Goal: Obtain resource: Download file/media

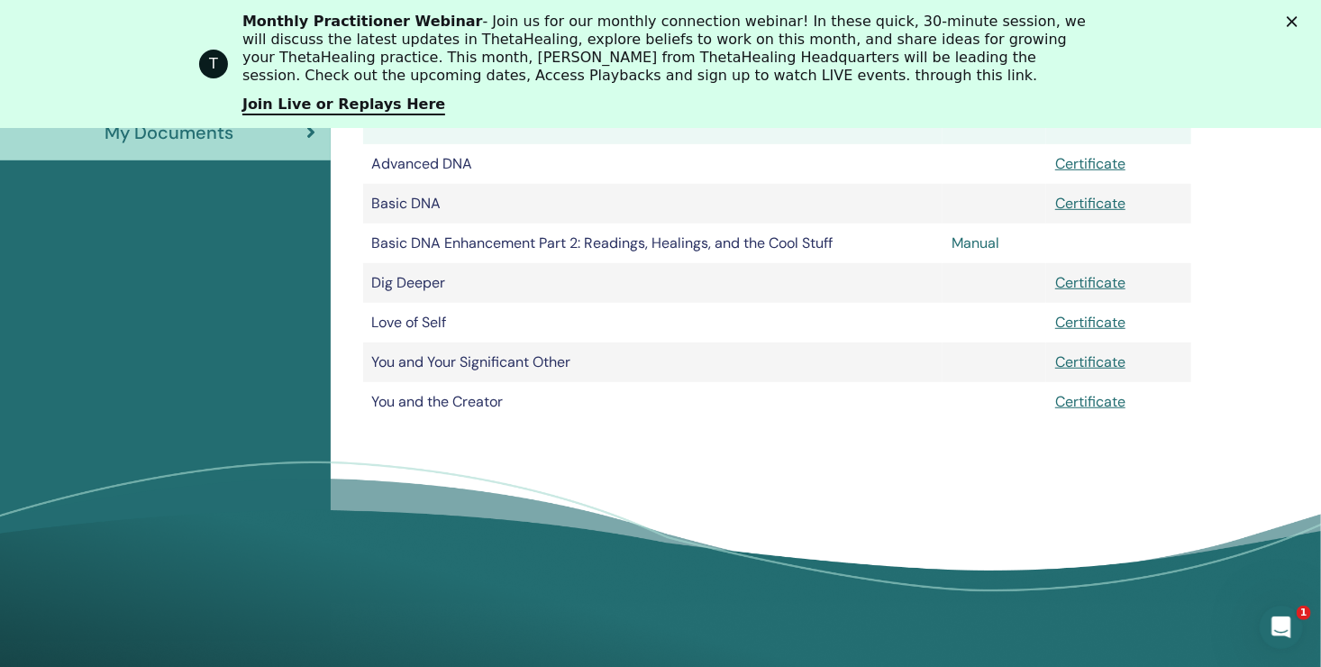
click at [976, 240] on link "Manual" at bounding box center [975, 242] width 48 height 19
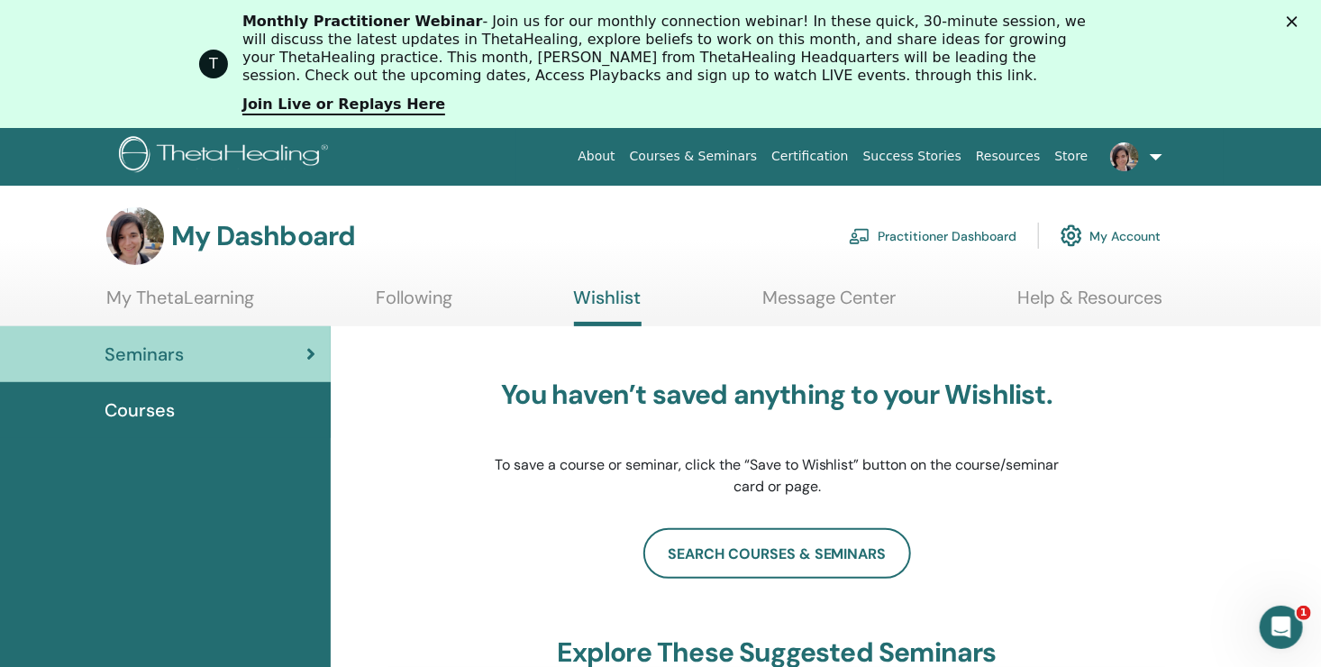
click at [221, 293] on link "My ThetaLearning" at bounding box center [180, 303] width 148 height 35
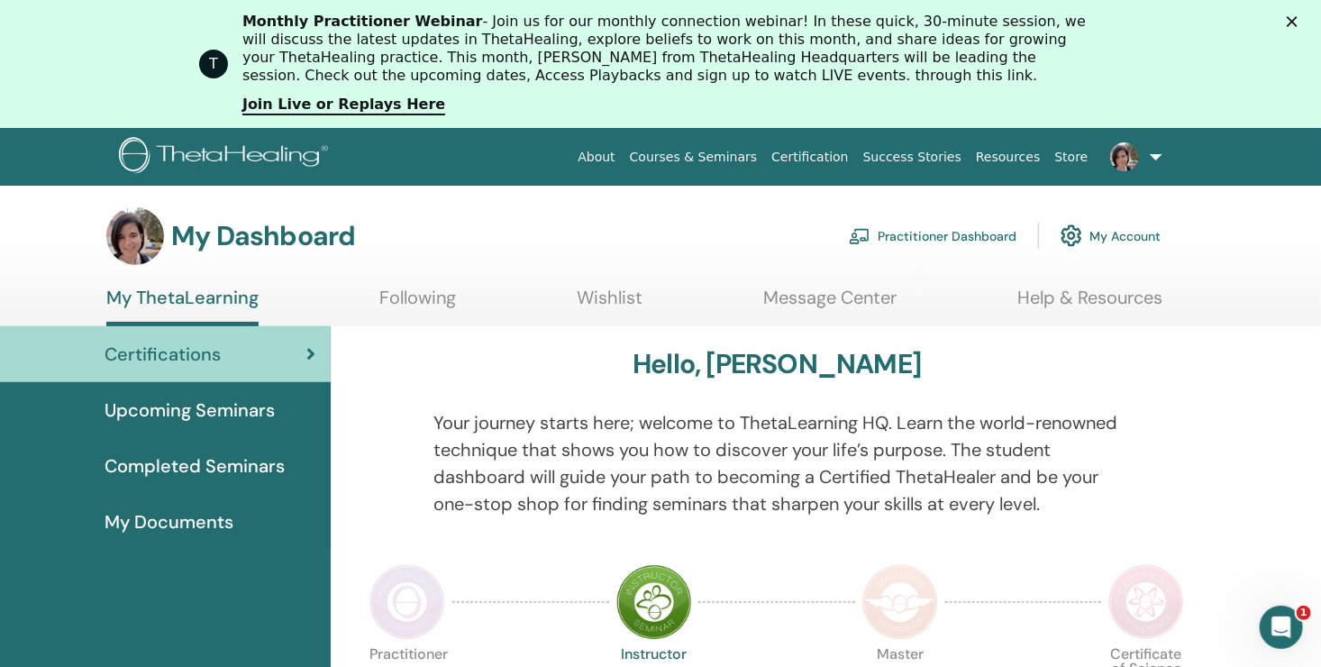
click at [224, 518] on span "My Documents" at bounding box center [168, 521] width 129 height 27
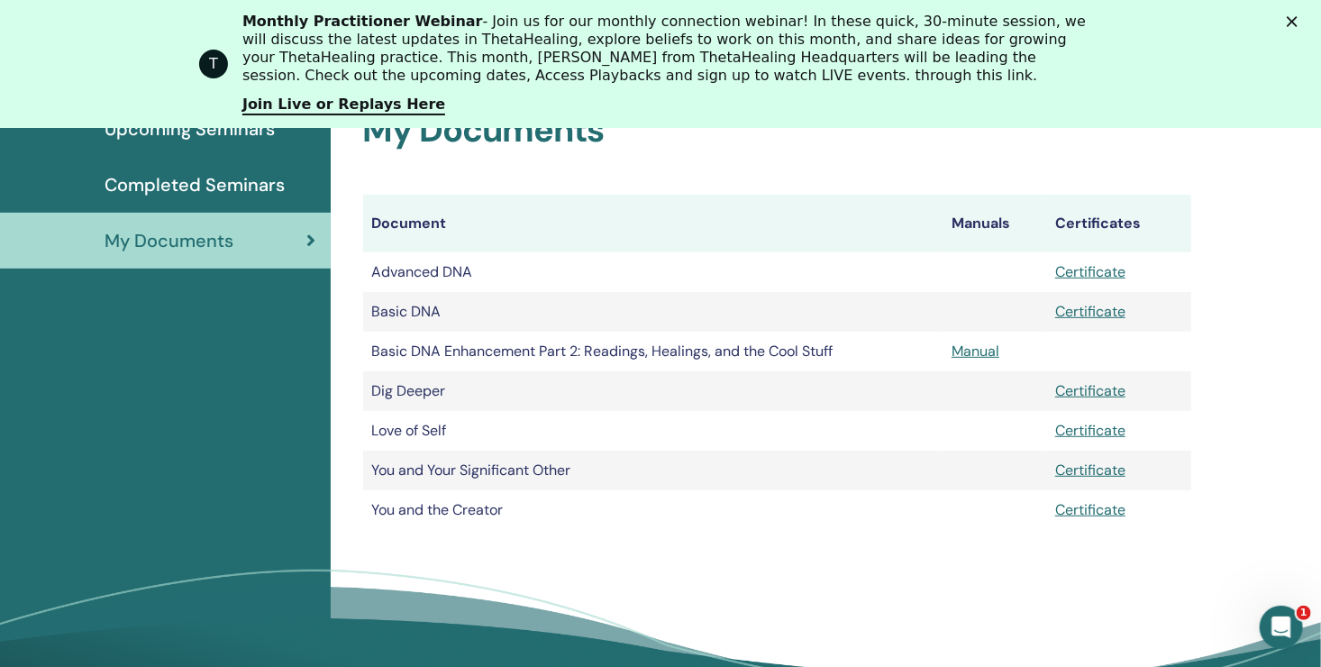
scroll to position [387, 0]
